Goal: Task Accomplishment & Management: Complete application form

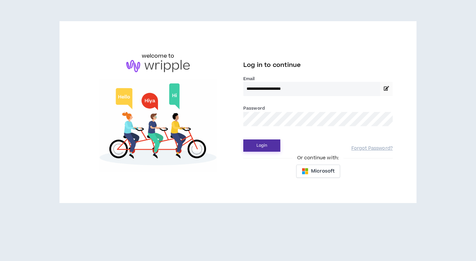
click at [265, 145] on button "Login" at bounding box center [261, 145] width 37 height 12
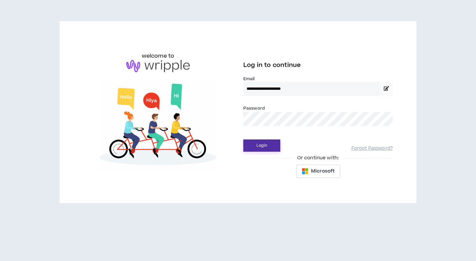
click at [265, 145] on button "Login" at bounding box center [261, 145] width 37 height 12
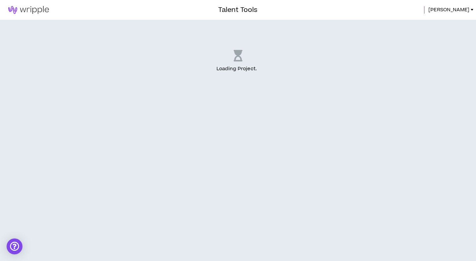
click at [267, 145] on div "Loading Project . .." at bounding box center [238, 140] width 476 height 241
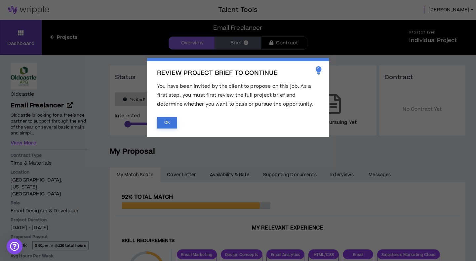
click at [162, 122] on button "OK" at bounding box center [167, 123] width 20 height 12
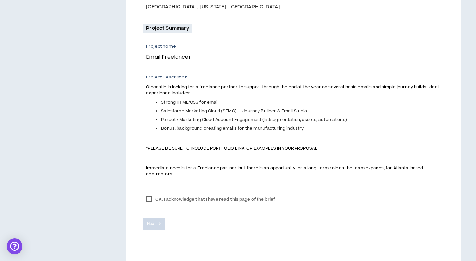
scroll to position [227, 0]
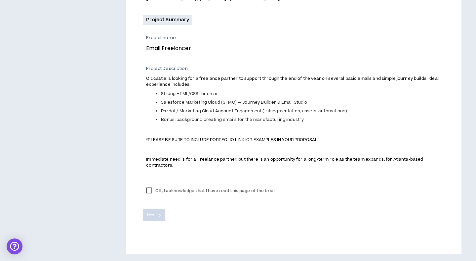
click at [150, 192] on label "OK, I acknowledge that I have read this page of the brief" at bounding box center [211, 191] width 136 height 10
click at [155, 214] on span "Next" at bounding box center [151, 215] width 9 height 6
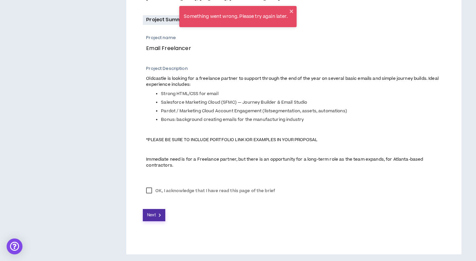
click at [155, 214] on span "Next" at bounding box center [151, 215] width 9 height 6
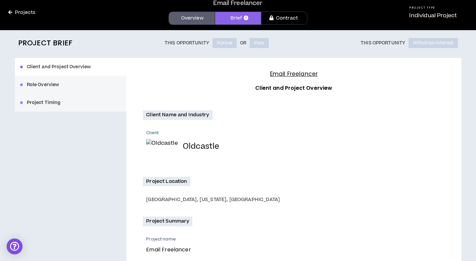
scroll to position [0, 0]
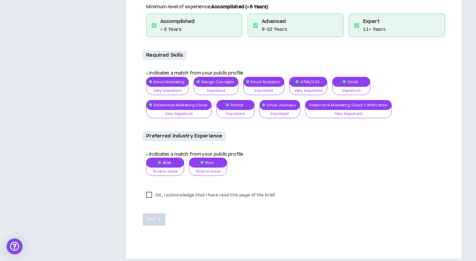
scroll to position [338, 0]
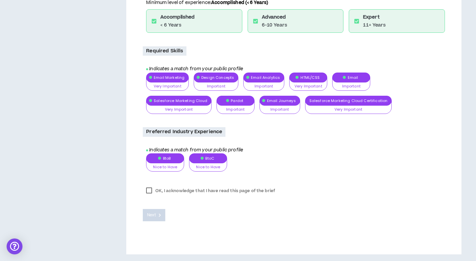
click at [150, 187] on label "OK, I acknowledge that I have read this page of the brief" at bounding box center [211, 191] width 136 height 10
click at [151, 220] on button "Next" at bounding box center [154, 215] width 22 height 12
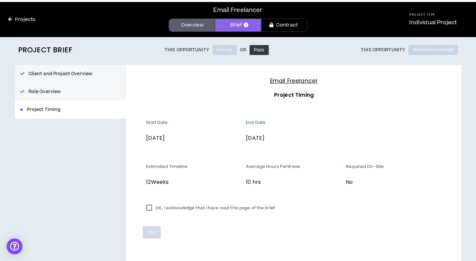
scroll to position [35, 0]
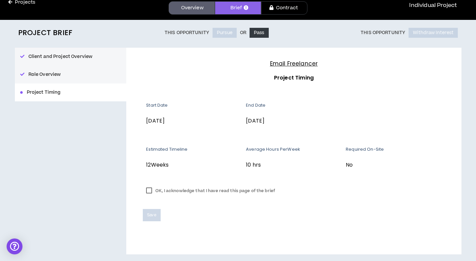
click at [150, 189] on label "OK, I acknowledge that I have read this page of the brief" at bounding box center [211, 191] width 136 height 10
click at [152, 216] on span "Save" at bounding box center [151, 215] width 9 height 6
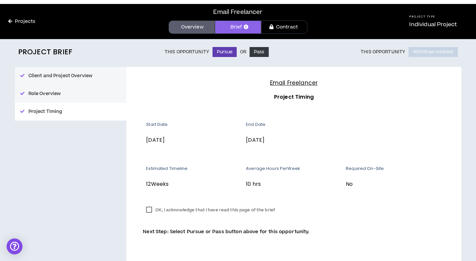
scroll to position [30, 0]
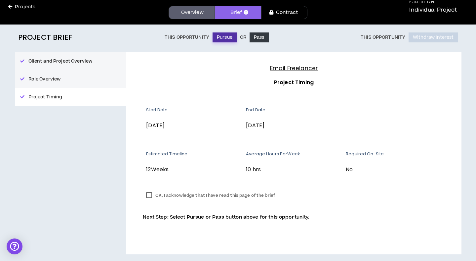
click at [228, 38] on button "Pursue" at bounding box center [225, 37] width 24 height 10
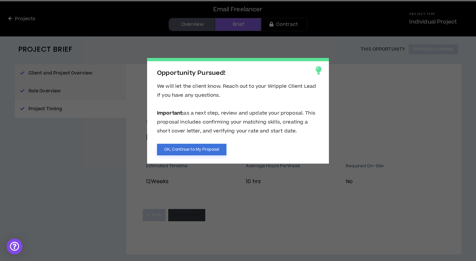
click at [208, 151] on button "OK, Continue to My Proposal" at bounding box center [191, 150] width 69 height 12
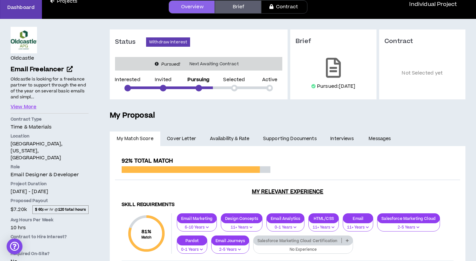
scroll to position [21, 0]
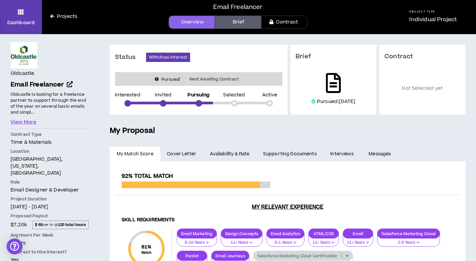
click at [333, 89] on icon at bounding box center [333, 83] width 15 height 20
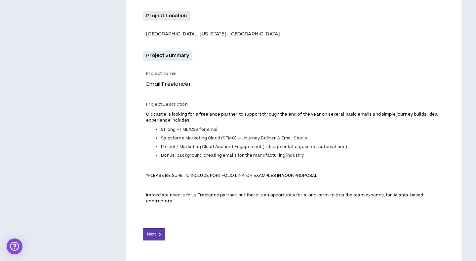
scroll to position [210, 0]
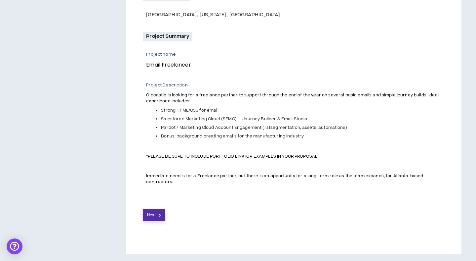
click at [162, 212] on button "Next" at bounding box center [154, 215] width 22 height 12
